Goal: Task Accomplishment & Management: Use online tool/utility

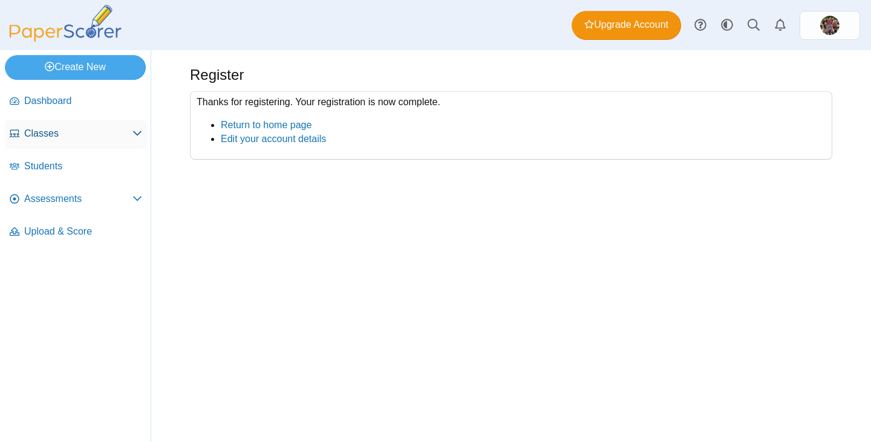
click at [49, 132] on span "Classes" at bounding box center [78, 133] width 108 height 13
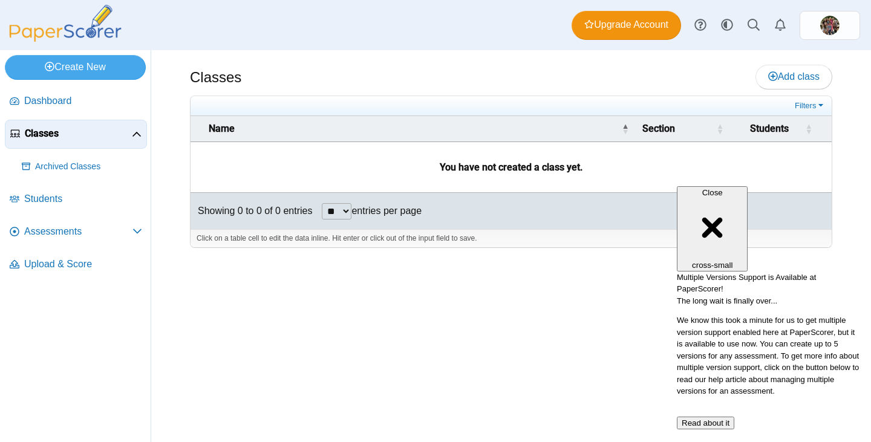
click at [773, 73] on html "Close cross-small Multiple Versions Support is Available at PaperScorer! The lo…" at bounding box center [768, 73] width 195 height 0
click at [768, 73] on icon at bounding box center [773, 76] width 10 height 10
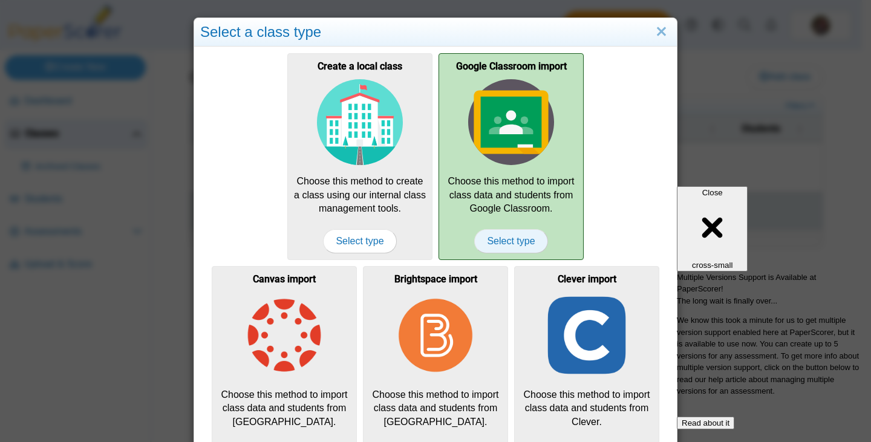
click at [496, 249] on span "Select type" at bounding box center [510, 241] width 73 height 24
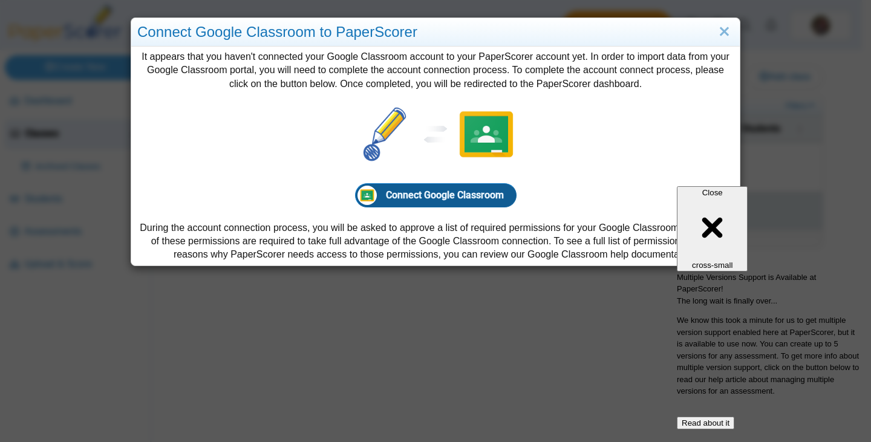
click at [423, 195] on span "Connect Google Classroom" at bounding box center [445, 194] width 118 height 11
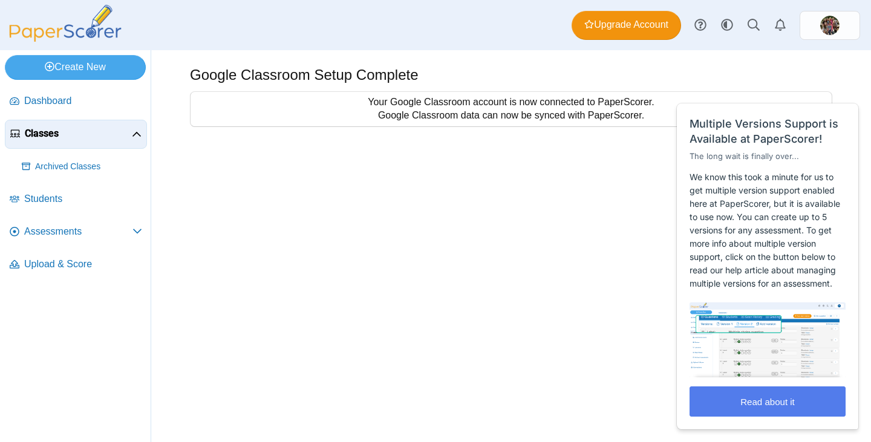
click at [553, 205] on div "Google Classroom Setup Complete Your Google Classroom account is now connected …" at bounding box center [511, 246] width 720 height 392
click at [50, 236] on span "Assessments" at bounding box center [78, 231] width 108 height 13
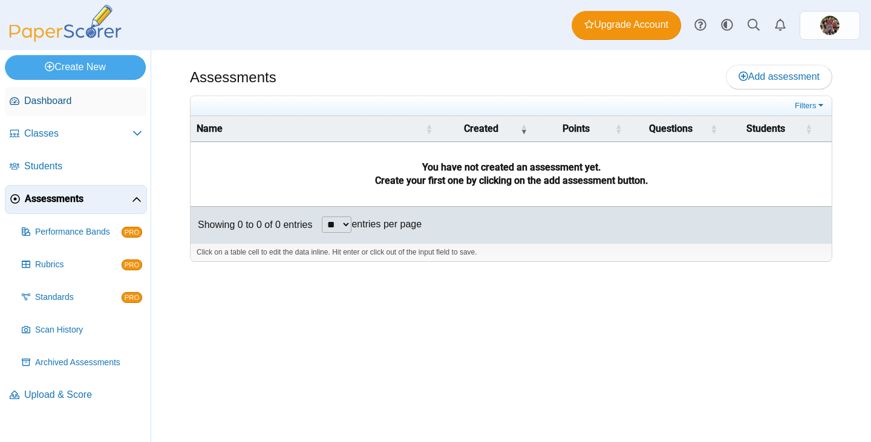
click at [56, 100] on span "Dashboard" at bounding box center [83, 100] width 118 height 13
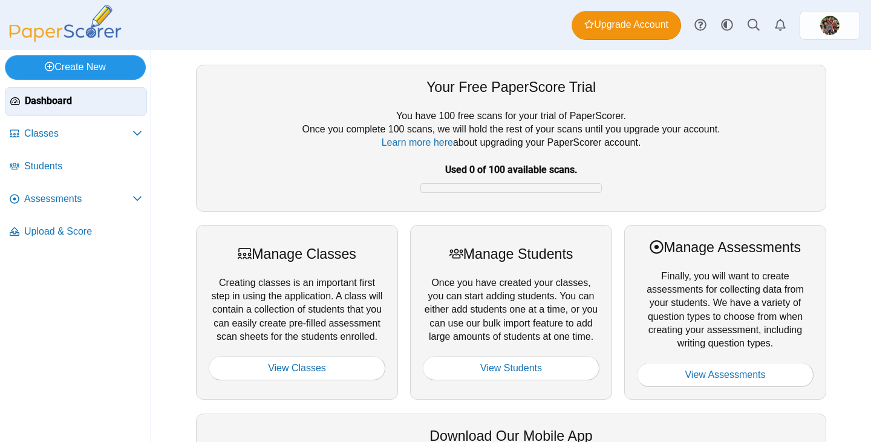
click at [73, 62] on link "Create New" at bounding box center [75, 67] width 141 height 24
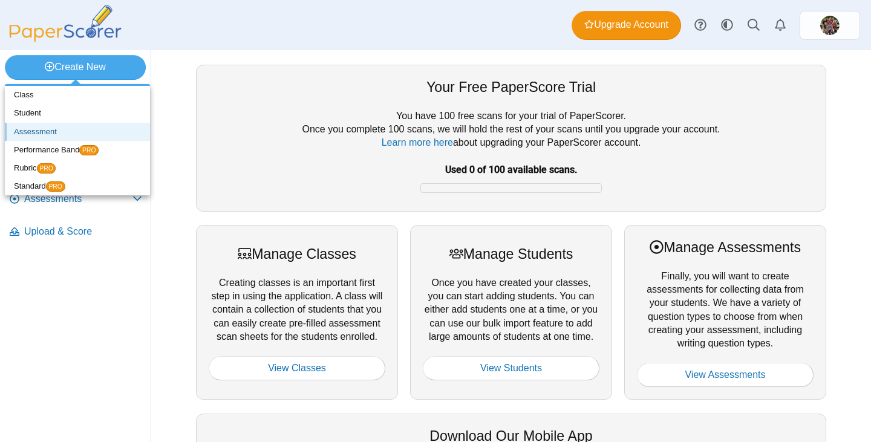
click at [52, 130] on link "Assessment" at bounding box center [77, 132] width 145 height 18
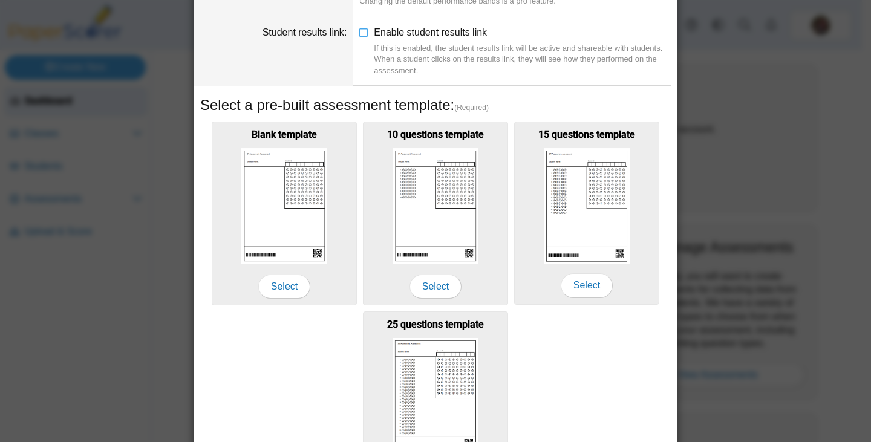
scroll to position [224, 0]
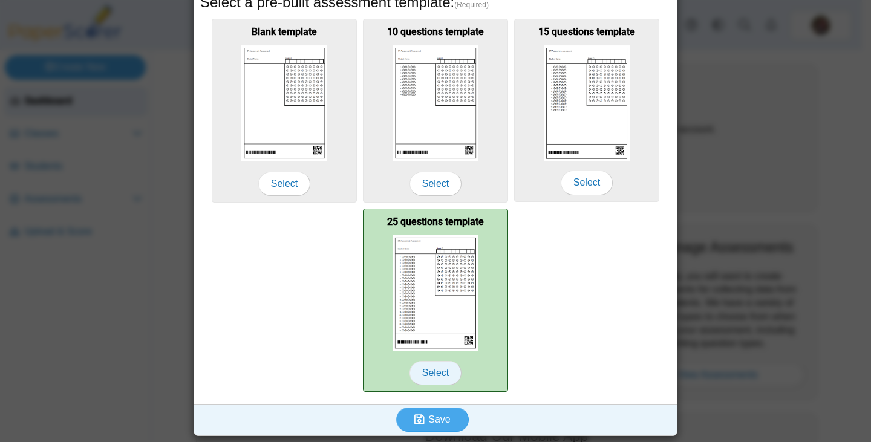
click at [431, 374] on span "Select" at bounding box center [435, 373] width 52 height 24
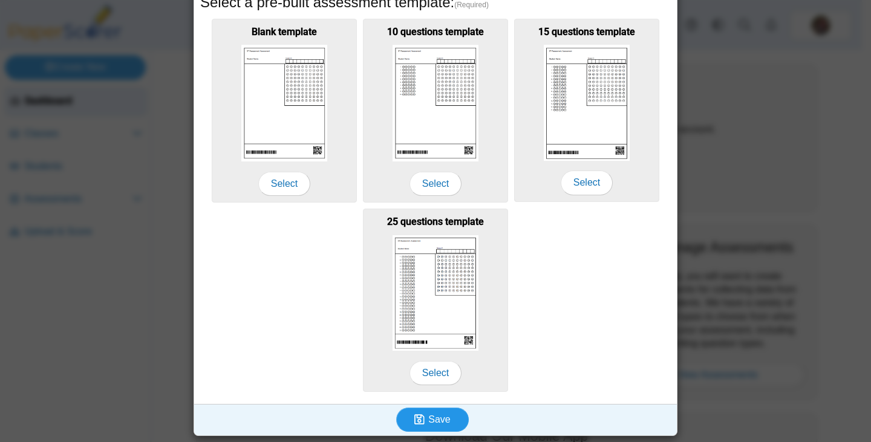
click at [434, 420] on span "Save" at bounding box center [439, 419] width 22 height 10
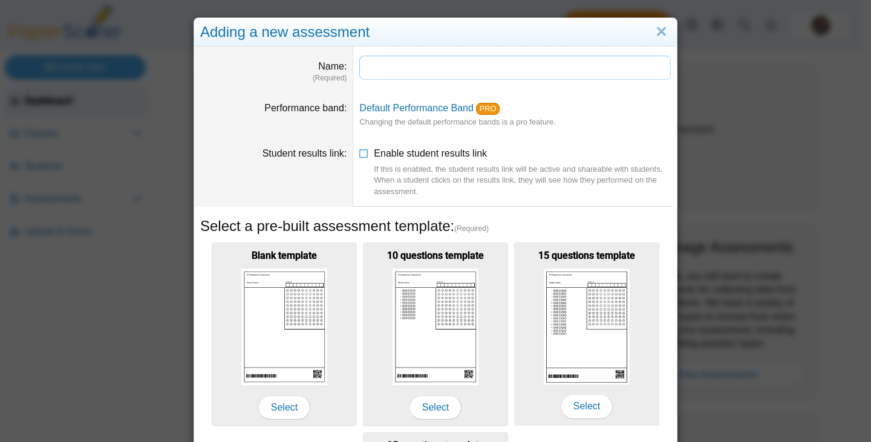
click at [380, 68] on input "Name" at bounding box center [514, 68] width 311 height 24
type input "**********"
click at [536, 130] on dd "Default Performance Band PRO Changing the default performance bands is a pro fe…" at bounding box center [515, 115] width 324 height 45
click at [364, 154] on icon at bounding box center [364, 151] width 10 height 8
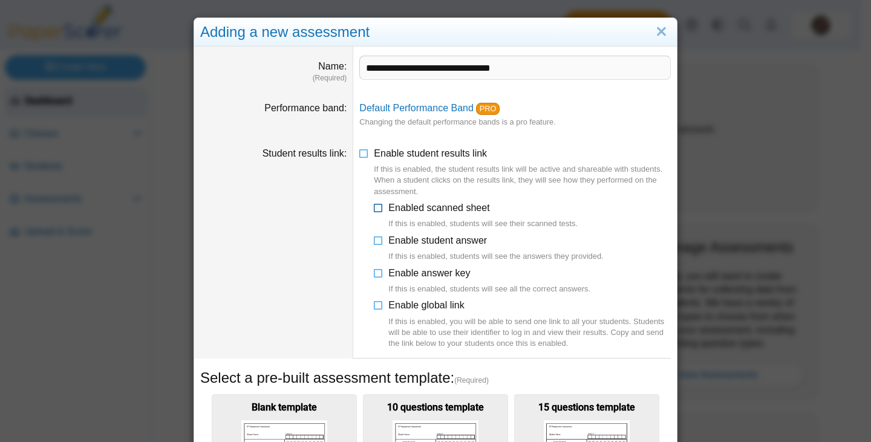
click at [376, 206] on icon at bounding box center [379, 205] width 10 height 8
click at [374, 242] on icon at bounding box center [379, 238] width 10 height 8
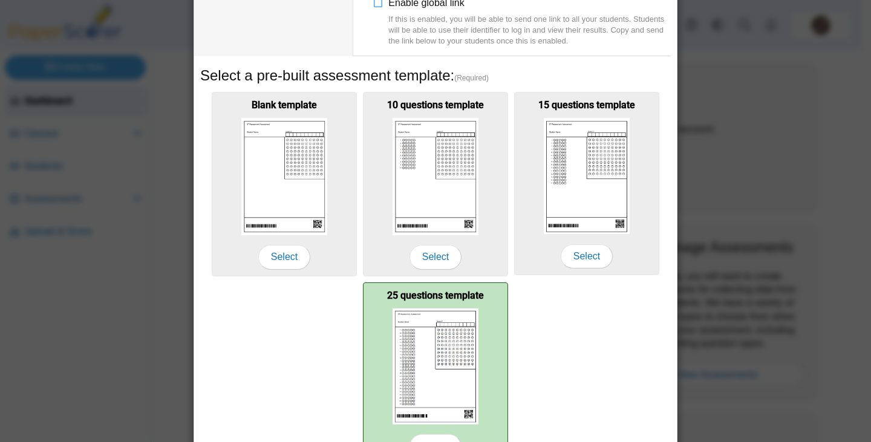
scroll to position [376, 0]
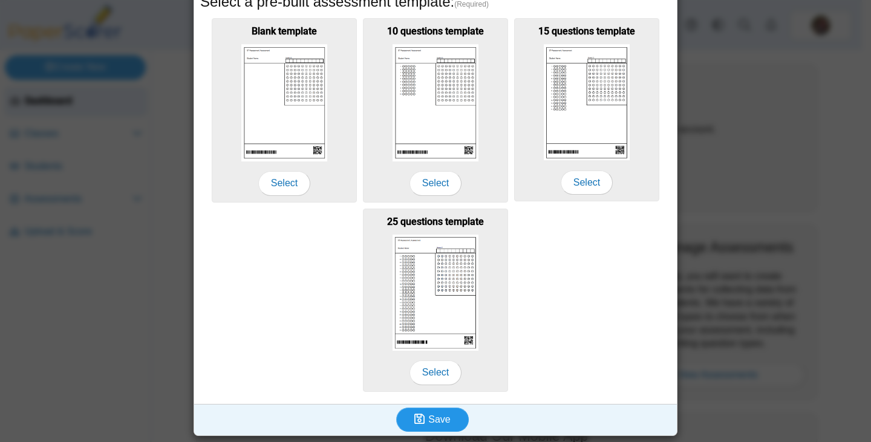
click at [432, 420] on span "Save" at bounding box center [439, 419] width 22 height 10
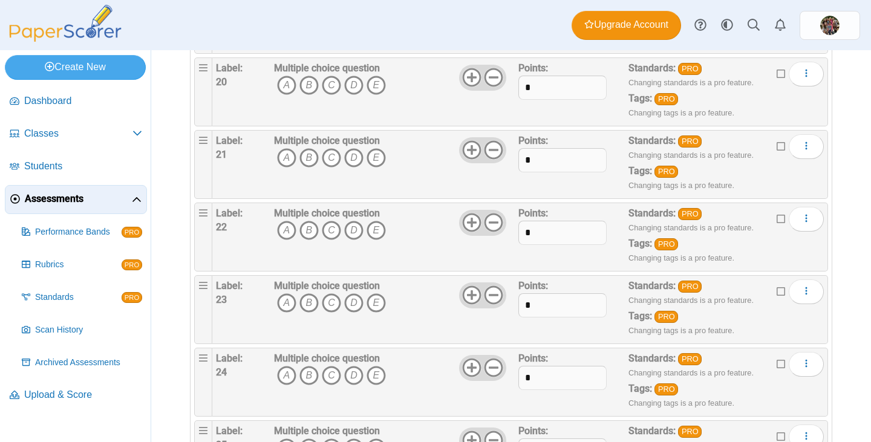
scroll to position [1648, 0]
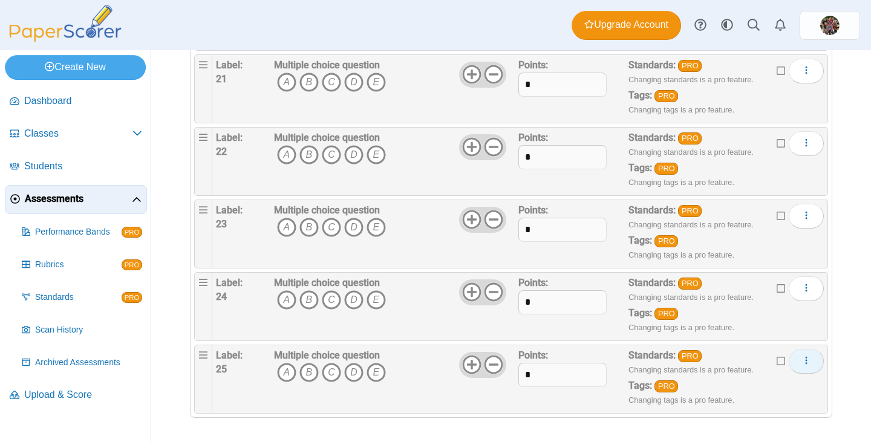
click at [805, 361] on use "More options" at bounding box center [806, 361] width 2 height 8
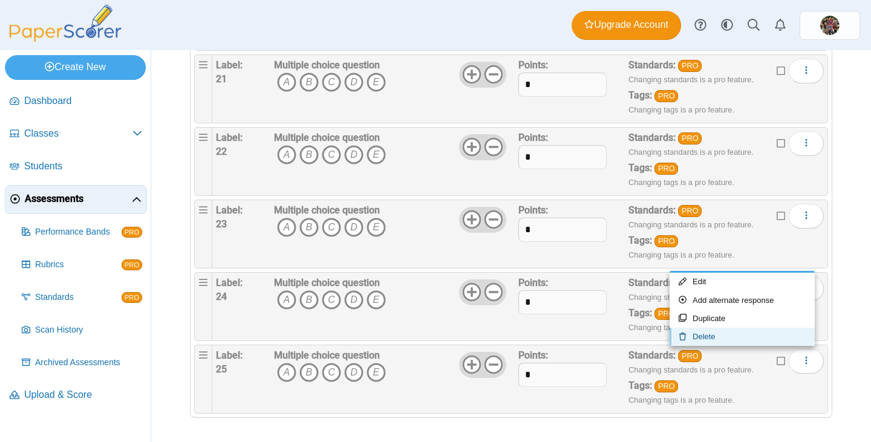
click at [725, 335] on link "Delete" at bounding box center [741, 337] width 145 height 18
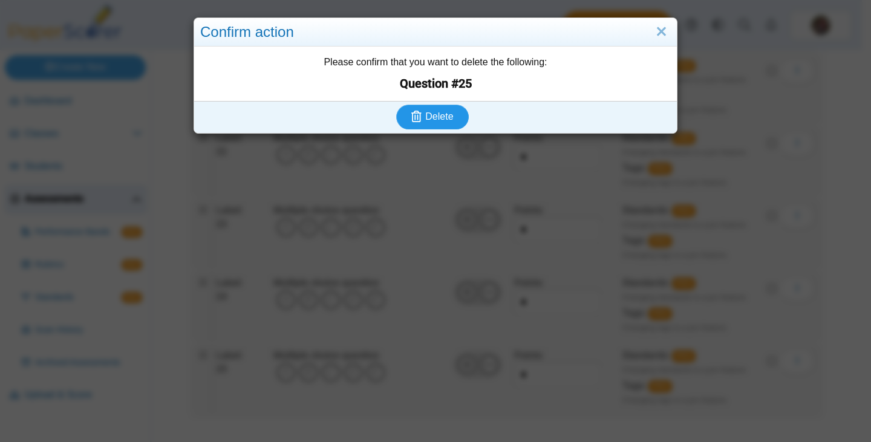
click at [437, 125] on button "Delete" at bounding box center [432, 117] width 73 height 24
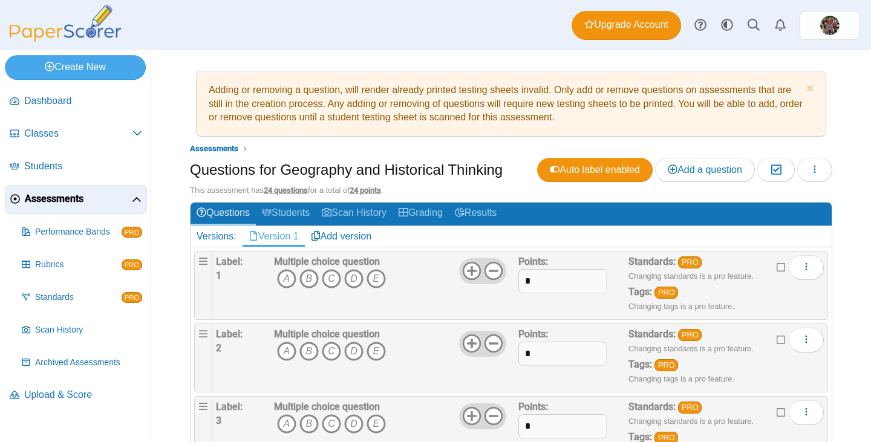
scroll to position [60, 0]
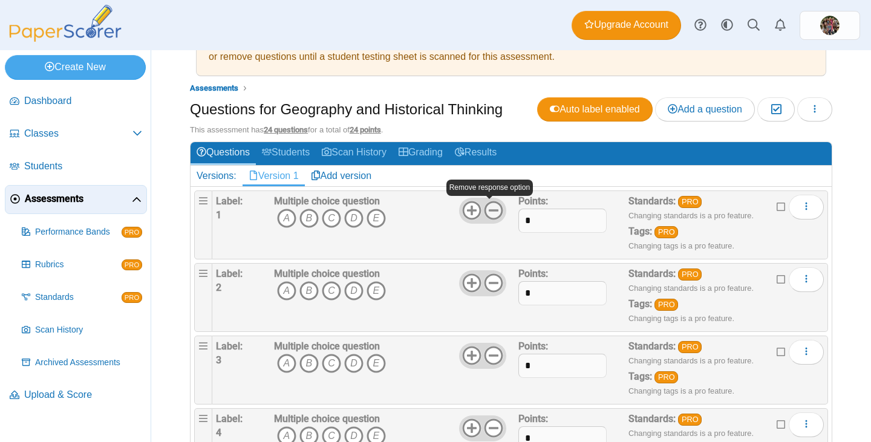
click at [492, 209] on icon at bounding box center [493, 210] width 19 height 19
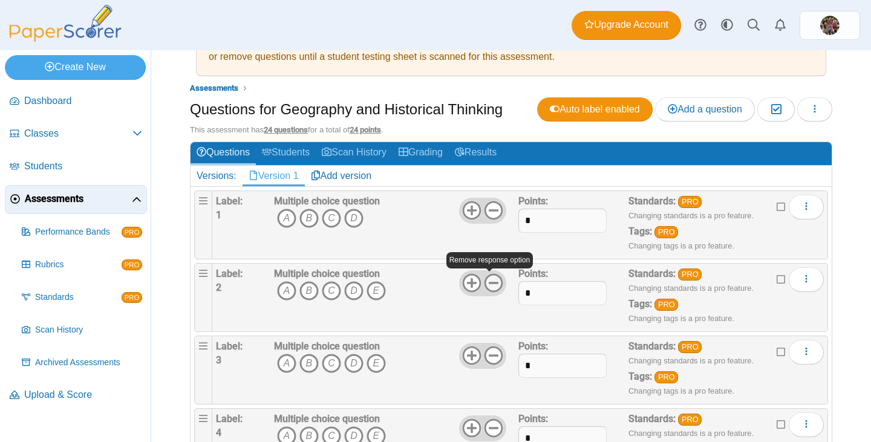
click at [484, 281] on icon at bounding box center [493, 282] width 19 height 19
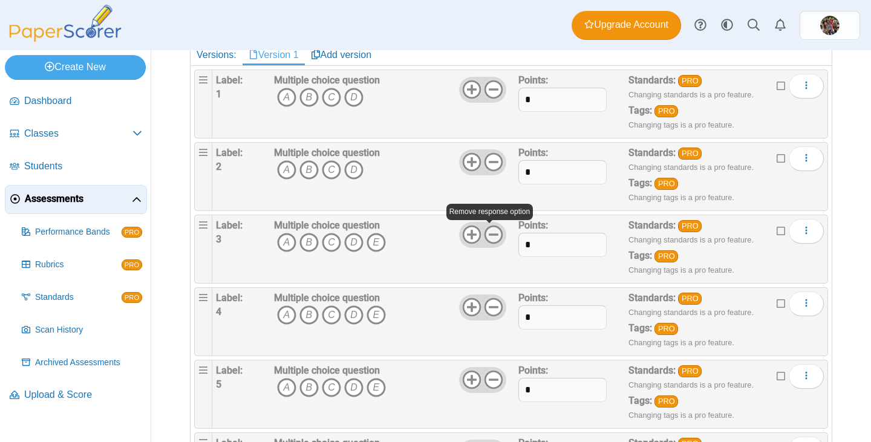
click at [487, 232] on icon at bounding box center [493, 234] width 19 height 19
click at [488, 301] on icon at bounding box center [493, 307] width 19 height 19
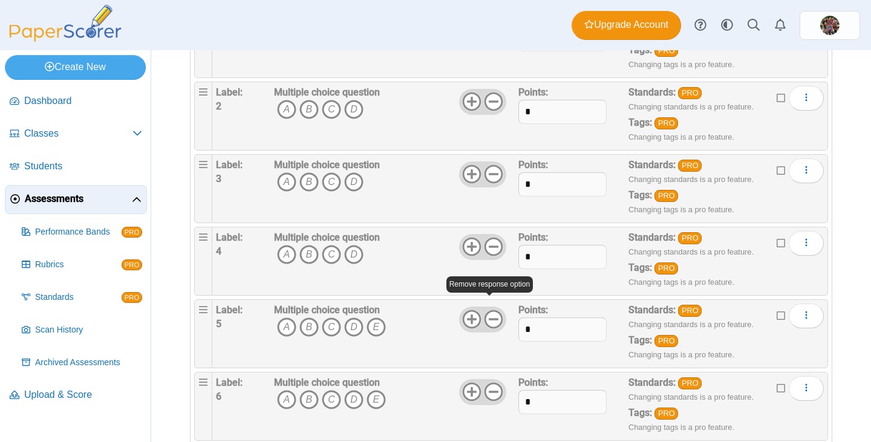
scroll to position [302, 0]
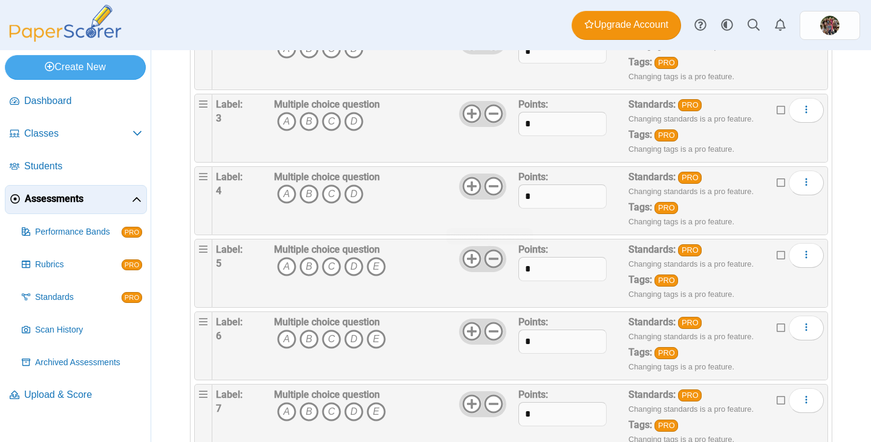
click at [490, 260] on icon at bounding box center [493, 258] width 19 height 19
click at [489, 327] on icon at bounding box center [493, 331] width 19 height 19
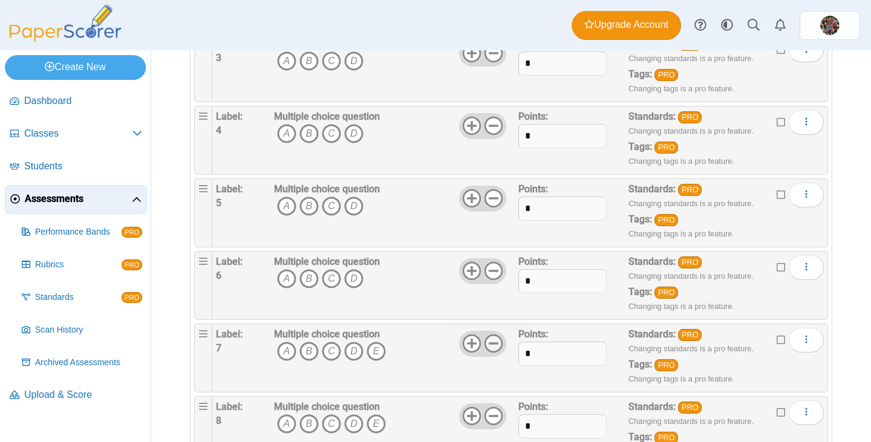
click at [484, 345] on icon at bounding box center [493, 343] width 19 height 19
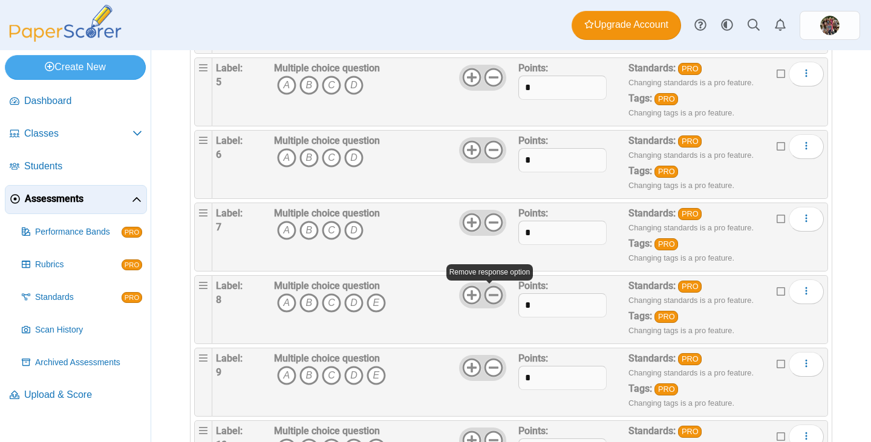
click at [487, 298] on icon at bounding box center [493, 294] width 19 height 19
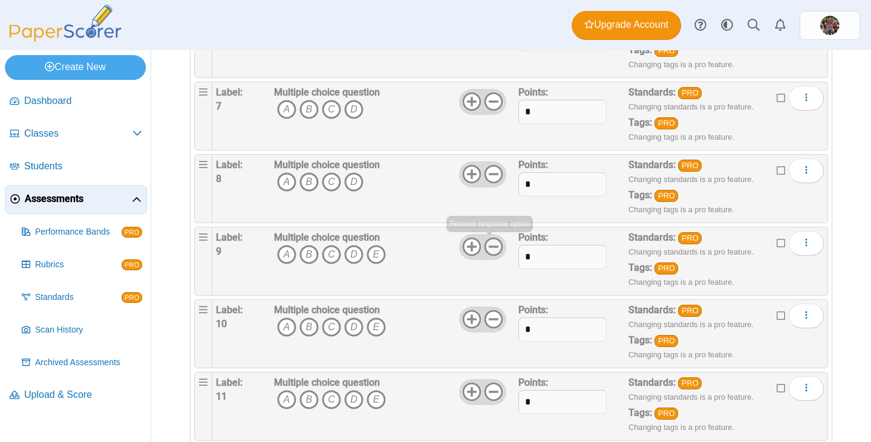
click at [487, 252] on icon at bounding box center [493, 246] width 19 height 19
click at [488, 324] on icon at bounding box center [493, 319] width 19 height 19
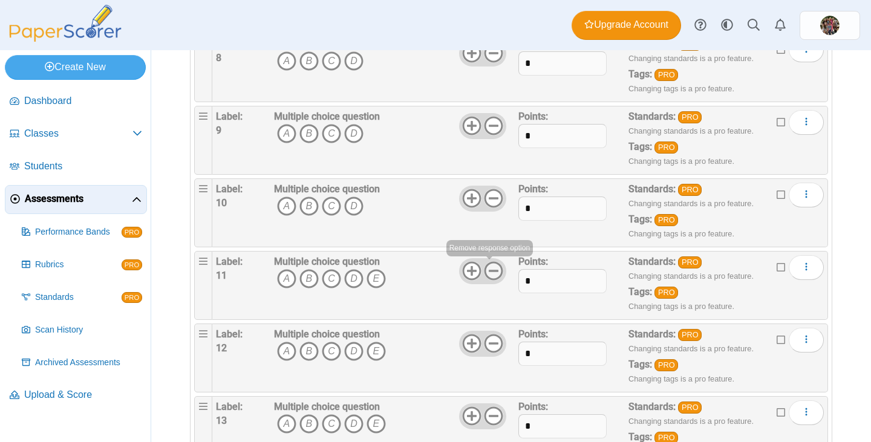
click at [490, 277] on icon at bounding box center [493, 270] width 19 height 19
click at [488, 341] on icon at bounding box center [493, 343] width 19 height 19
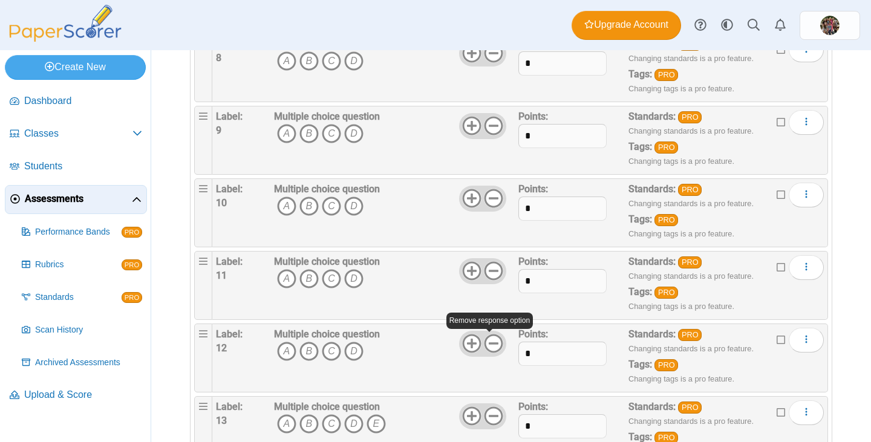
scroll to position [786, 0]
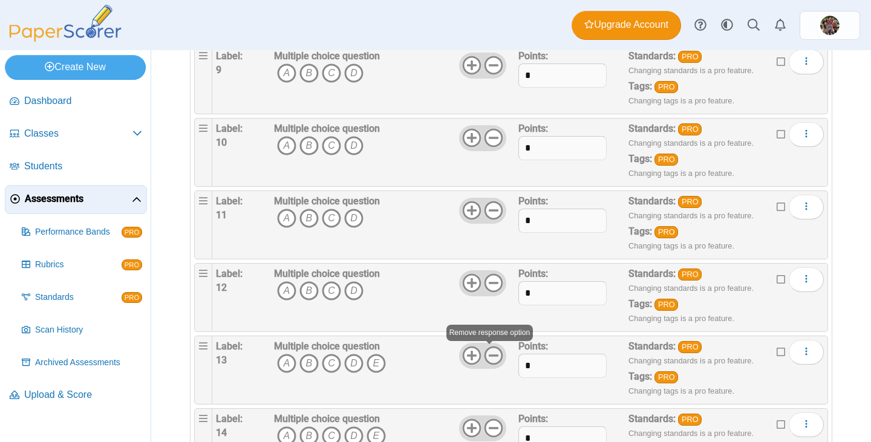
click at [484, 353] on icon at bounding box center [493, 355] width 19 height 19
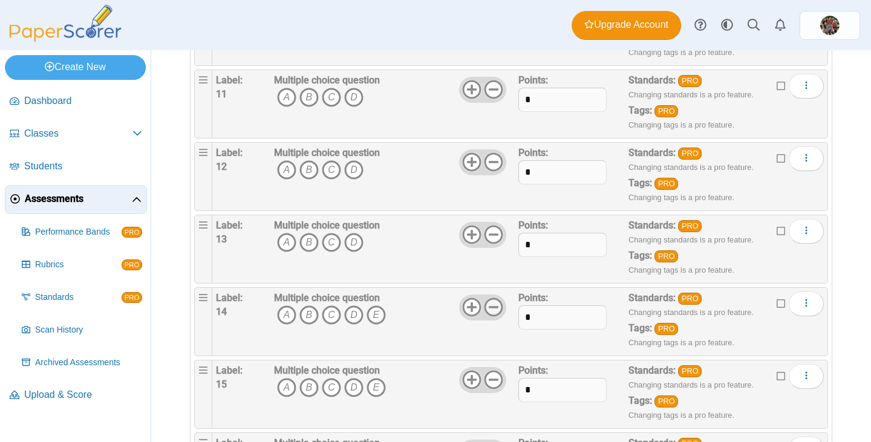
click at [484, 313] on use at bounding box center [493, 307] width 19 height 19
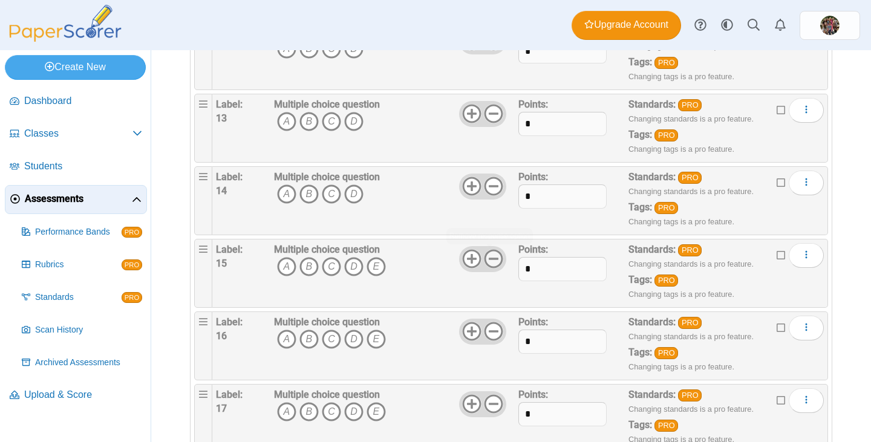
click at [487, 261] on icon at bounding box center [493, 258] width 19 height 19
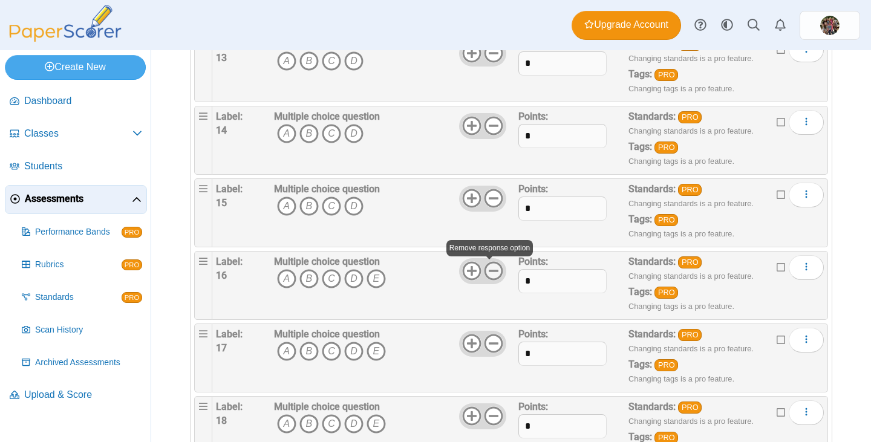
click at [488, 274] on icon at bounding box center [493, 270] width 19 height 19
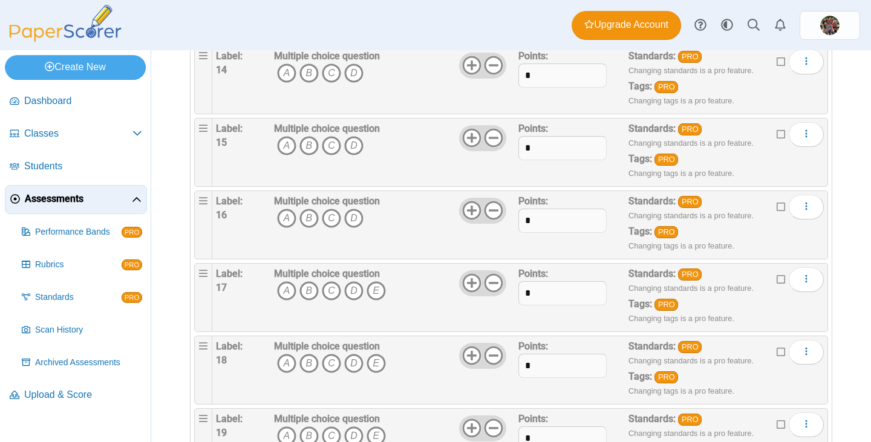
scroll to position [1210, 0]
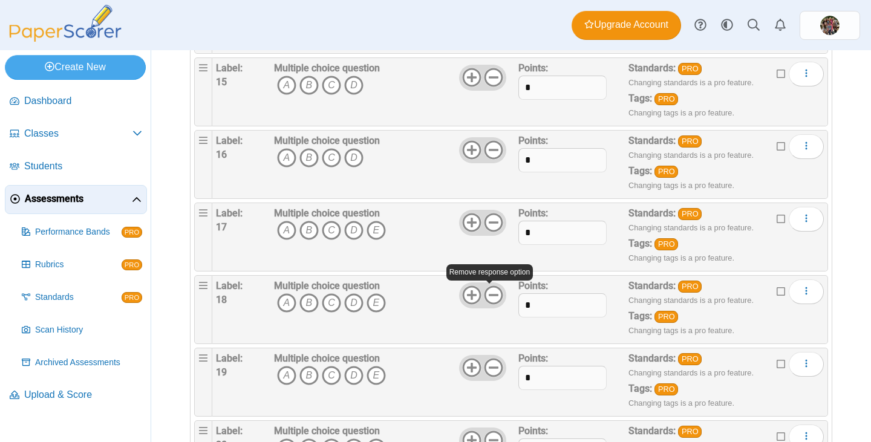
click at [488, 304] on use at bounding box center [493, 295] width 19 height 19
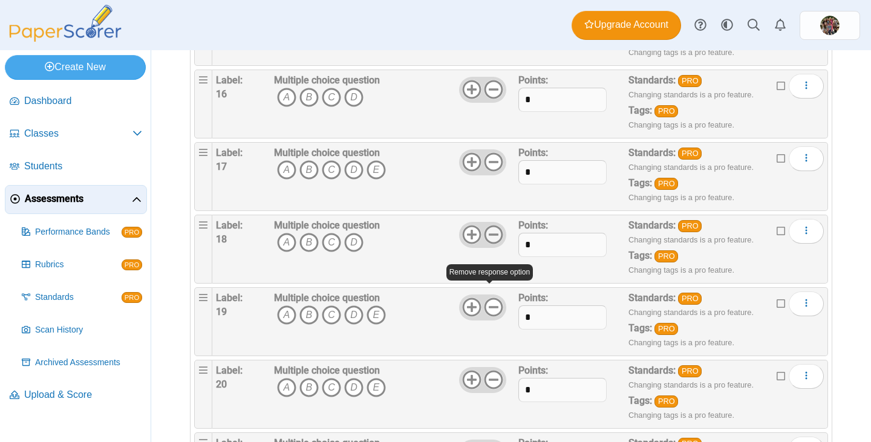
scroll to position [1330, 0]
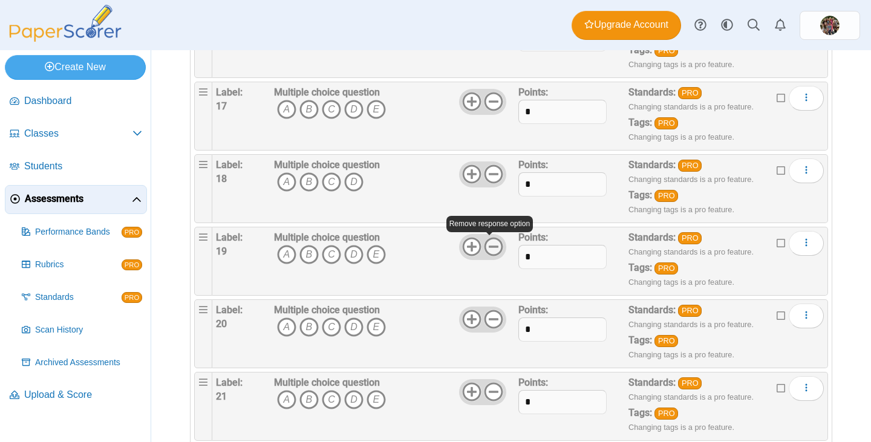
click at [488, 254] on icon at bounding box center [493, 246] width 19 height 19
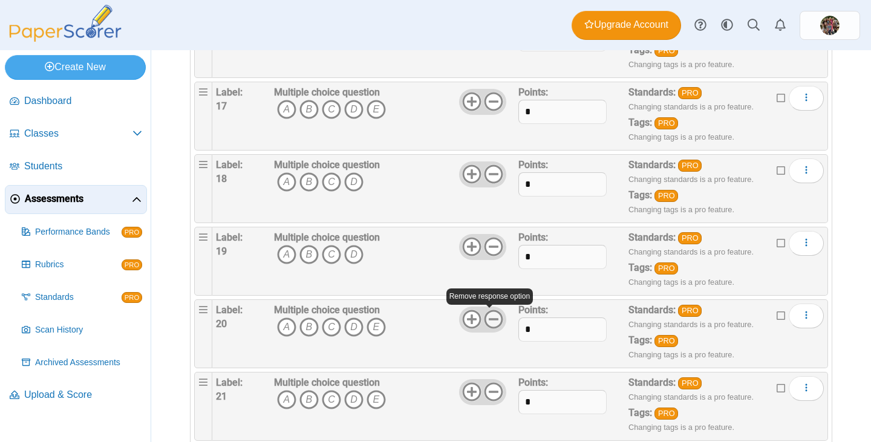
click at [484, 313] on use at bounding box center [493, 319] width 19 height 19
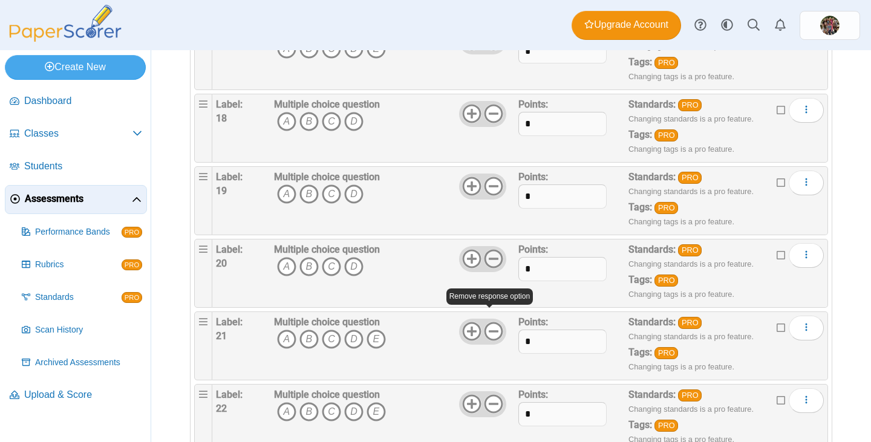
scroll to position [1451, 0]
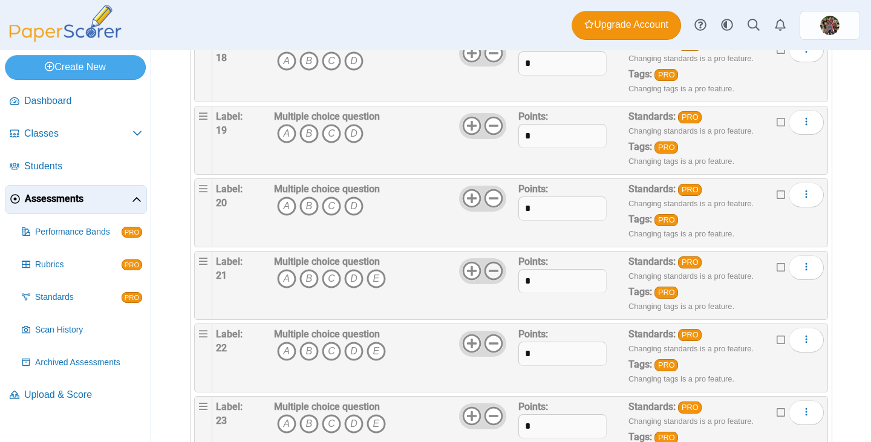
click at [488, 273] on icon at bounding box center [493, 270] width 19 height 19
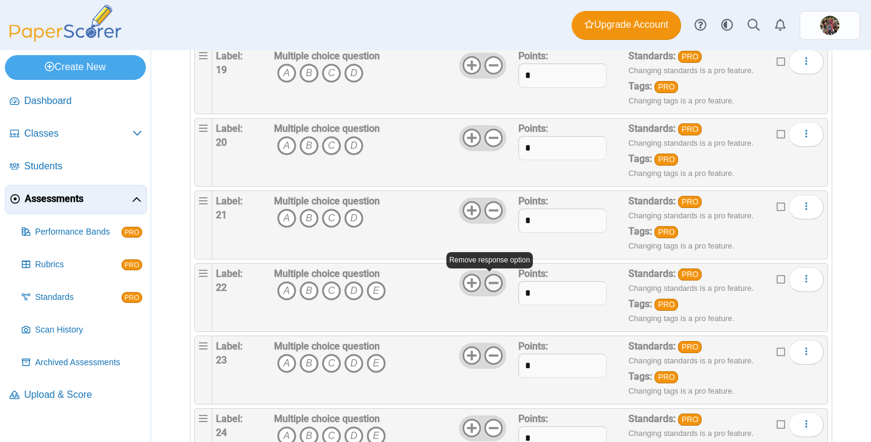
click at [489, 285] on icon at bounding box center [493, 282] width 19 height 19
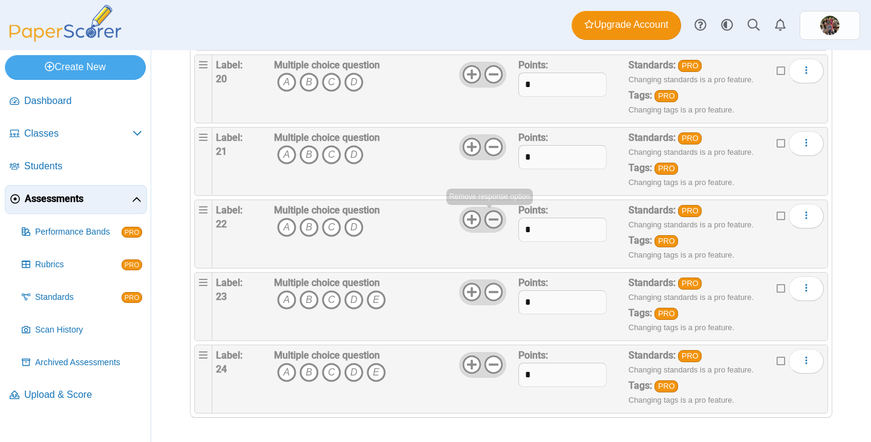
click at [491, 223] on icon at bounding box center [493, 219] width 19 height 19
click at [467, 225] on icon at bounding box center [471, 219] width 19 height 19
click at [495, 293] on icon at bounding box center [493, 291] width 19 height 19
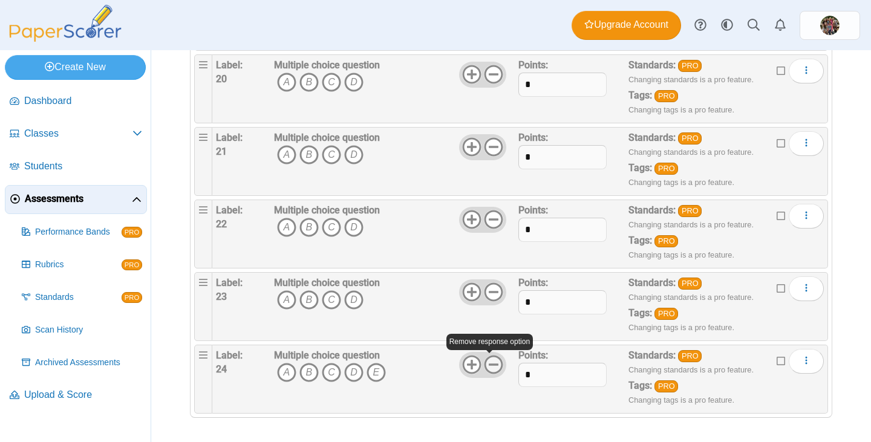
click at [493, 357] on use at bounding box center [493, 365] width 19 height 19
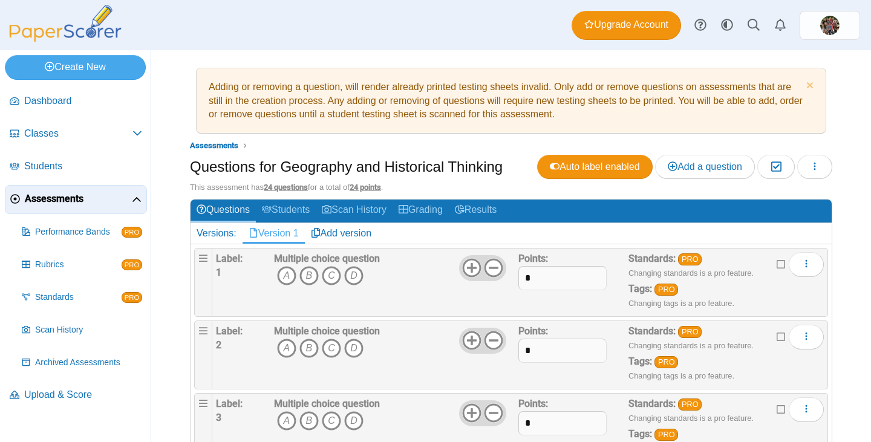
scroll to position [0, 0]
